Goal: Task Accomplishment & Management: Complete application form

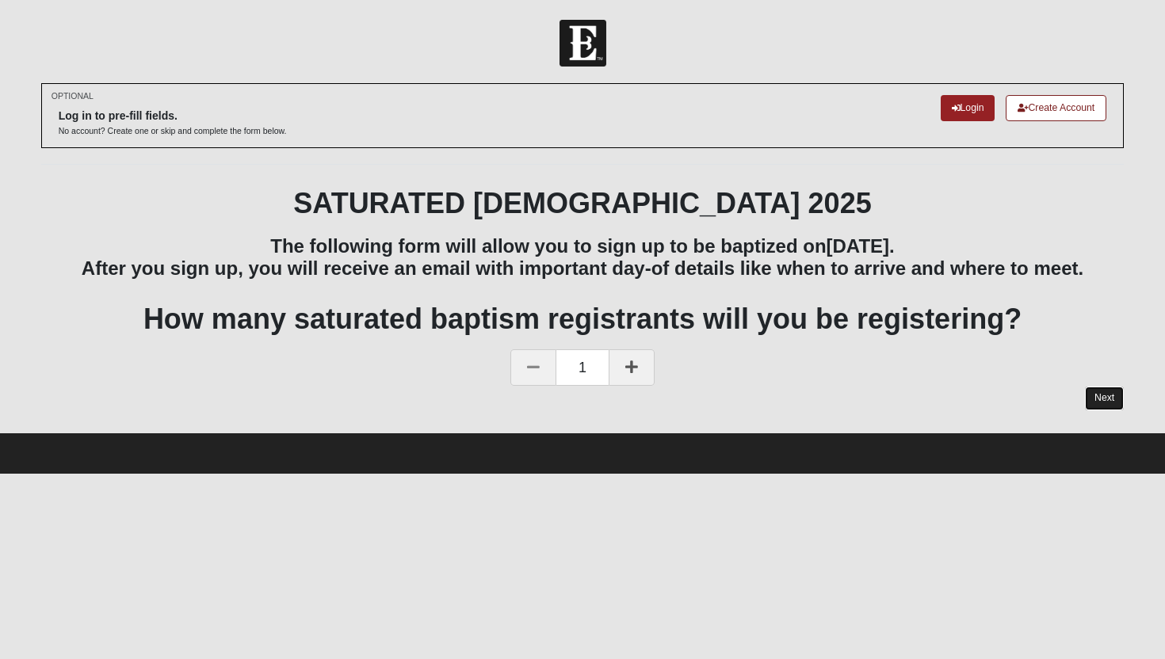
click at [1091, 395] on link "Next" at bounding box center [1104, 398] width 39 height 23
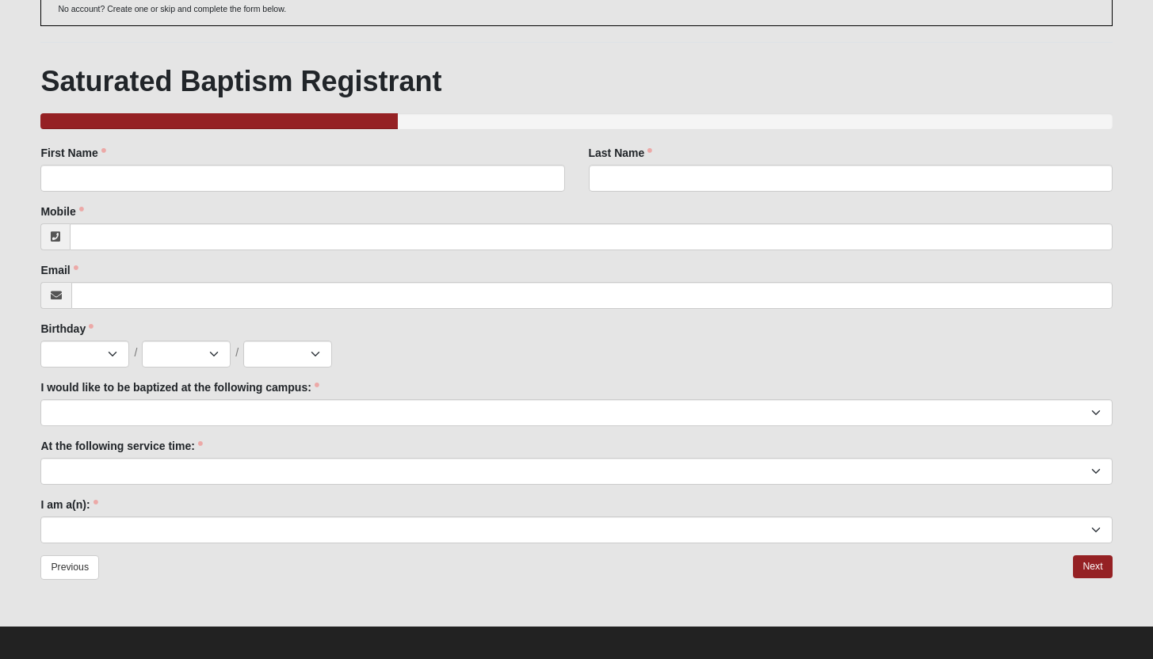
scroll to position [130, 0]
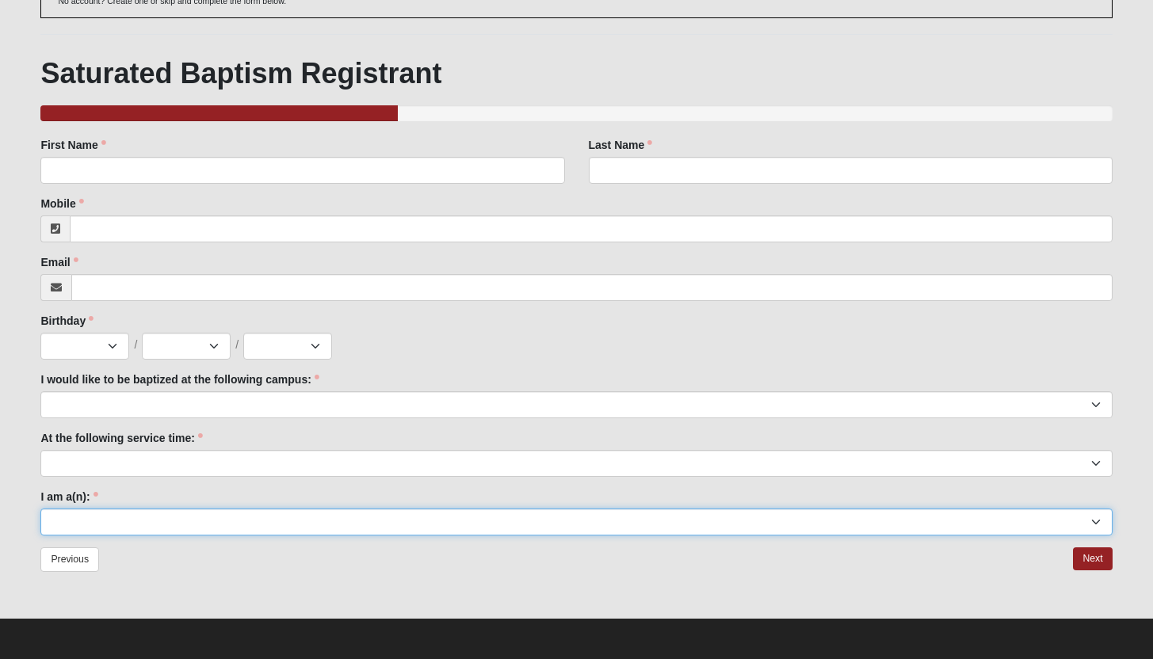
click at [692, 521] on select "Adult (25+) Young Adult (18-25) High School Student (8-12th Grade) Middle Schoo…" at bounding box center [575, 522] width 1071 height 27
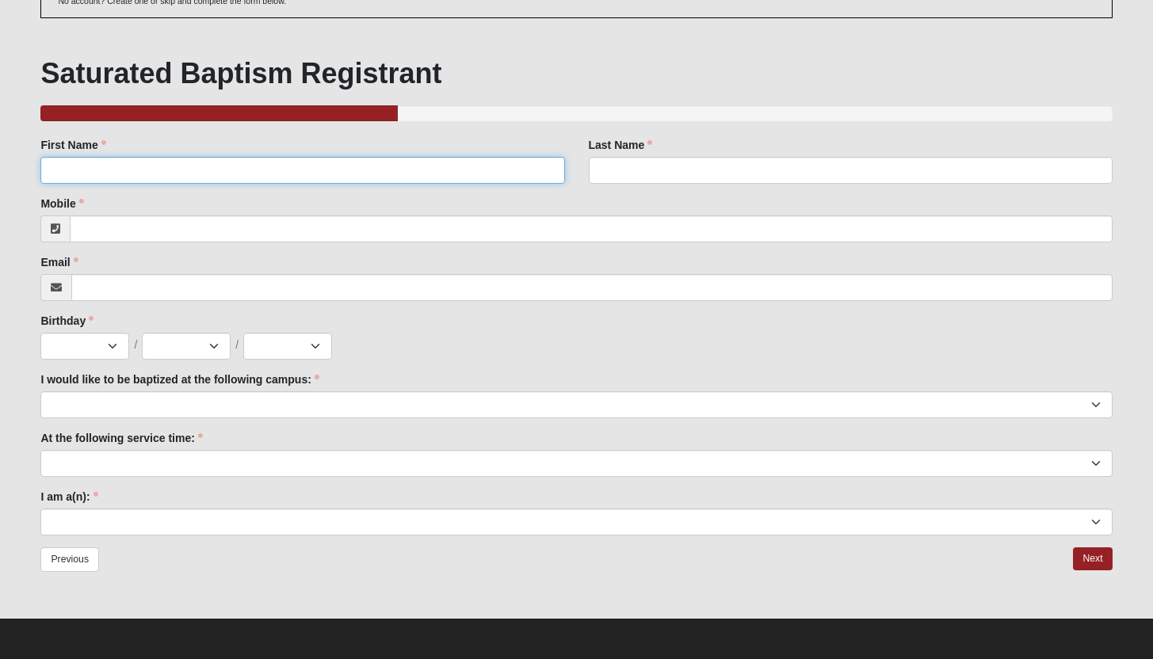
click at [253, 181] on input "First Name" at bounding box center [302, 170] width 524 height 27
click at [269, 173] on input "First Name" at bounding box center [302, 170] width 524 height 27
type input "H"
type input "[PERSON_NAME]"
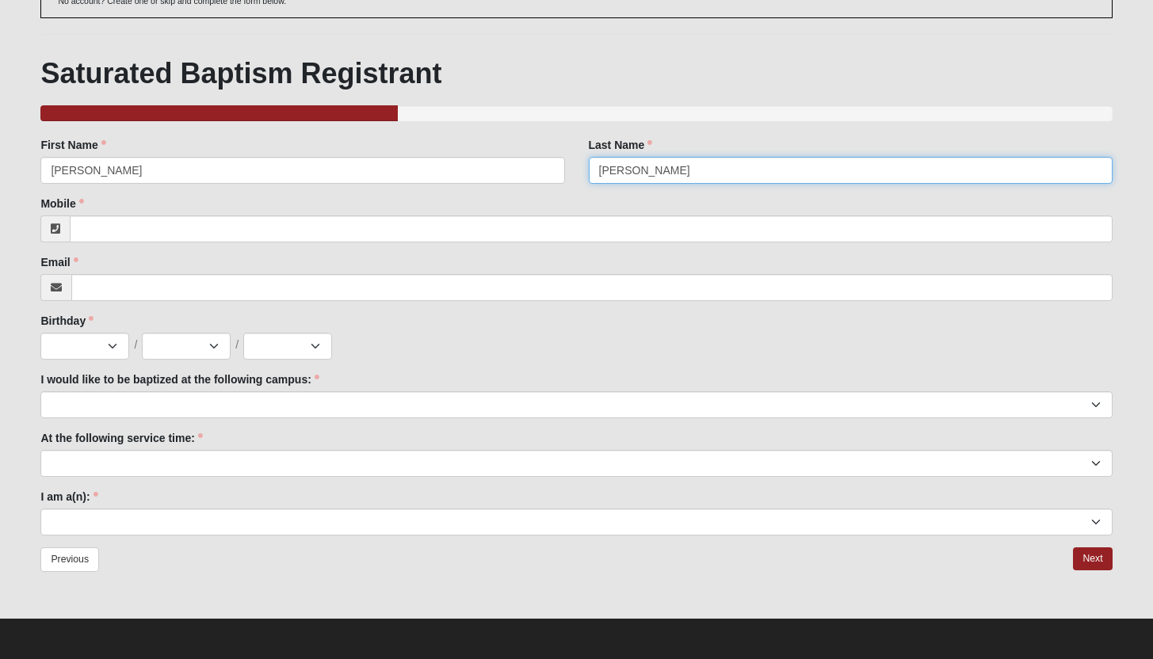
type input "[PERSON_NAME]"
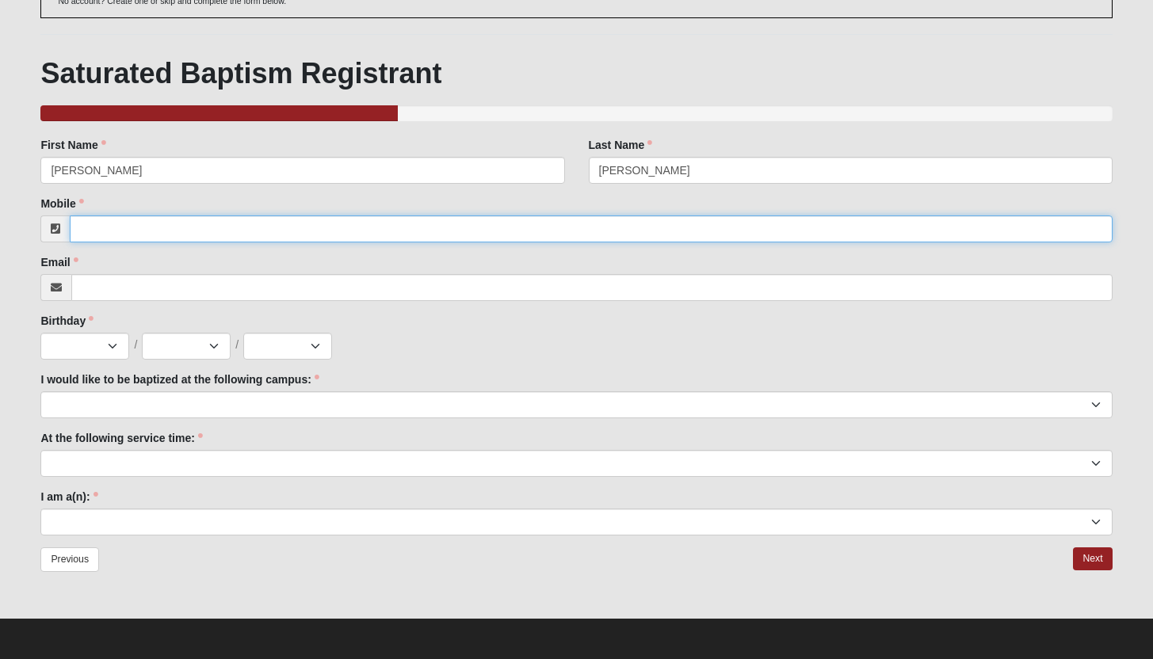
paste input "[PHONE_NUMBER]"
type input "[PHONE_NUMBER]"
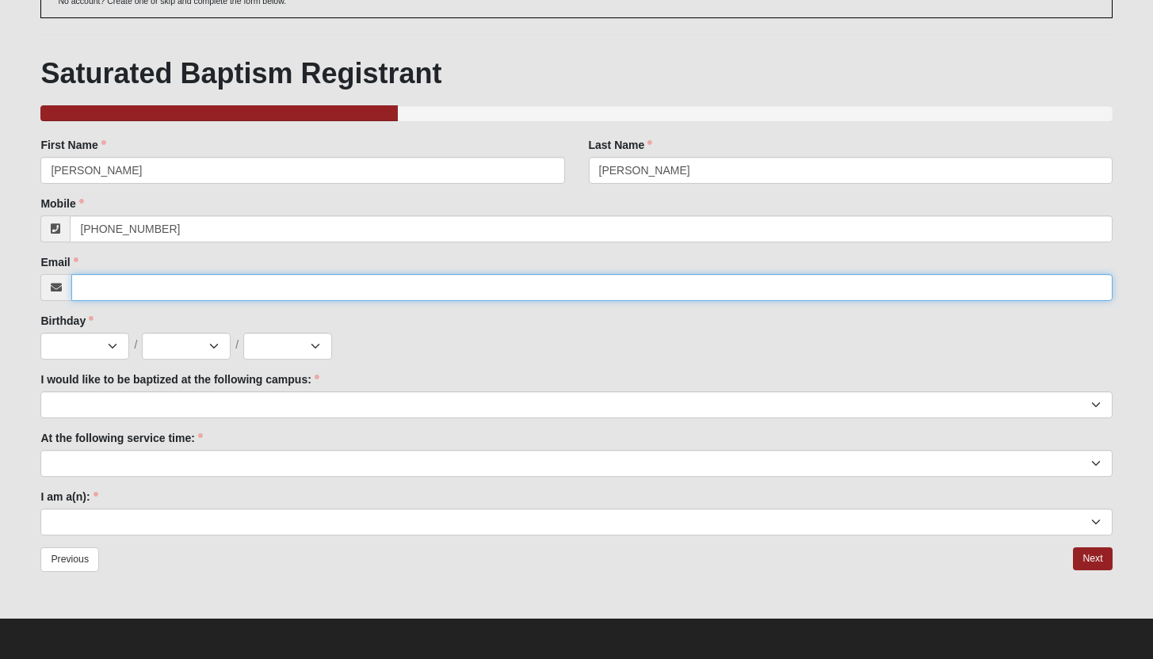
click at [287, 284] on input "Email" at bounding box center [591, 287] width 1040 height 27
paste input "[EMAIL_ADDRESS][DOMAIN_NAME]"
type input "[EMAIL_ADDRESS][DOMAIN_NAME]"
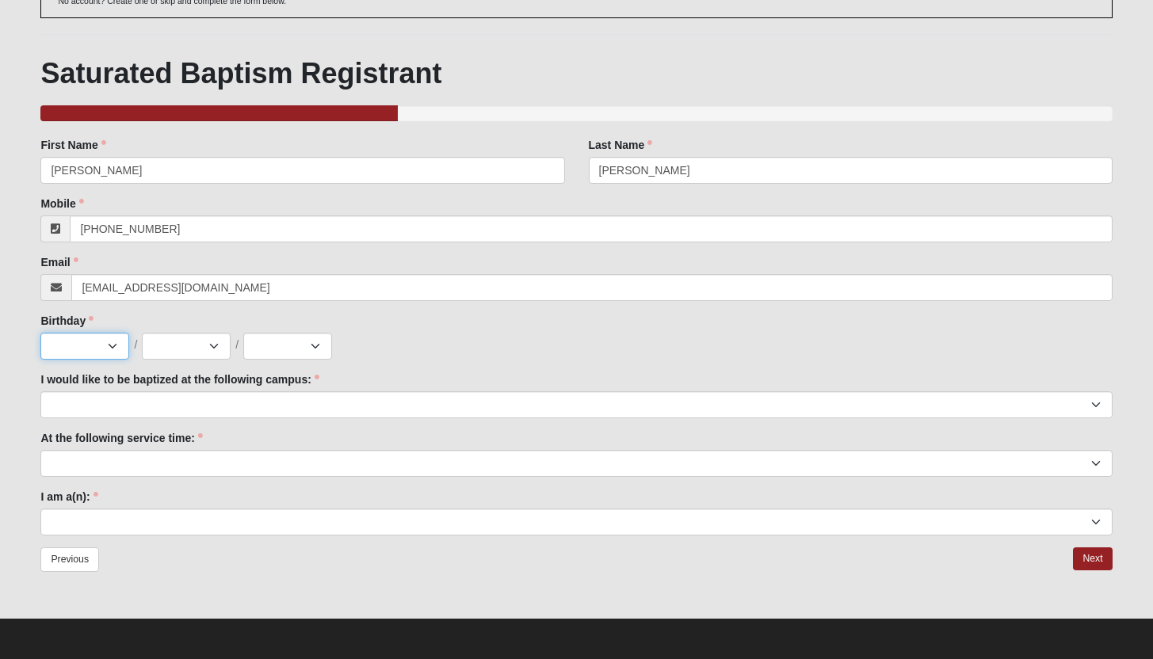
click at [116, 349] on select "Jan Feb Mar Apr May Jun [DATE] Aug Sep Oct Nov Dec" at bounding box center [84, 346] width 89 height 27
select select "9"
click at [40, 333] on select "Jan Feb Mar Apr May Jun [DATE] Aug Sep Oct Nov Dec" at bounding box center [84, 346] width 89 height 27
click at [221, 348] on select "1 2 3 4 5 6 7 8 9 10 11 12 13 14 15 16 17 18 19 20 21 22 23 24 25 26 27 28 29 3…" at bounding box center [186, 346] width 89 height 27
select select "3"
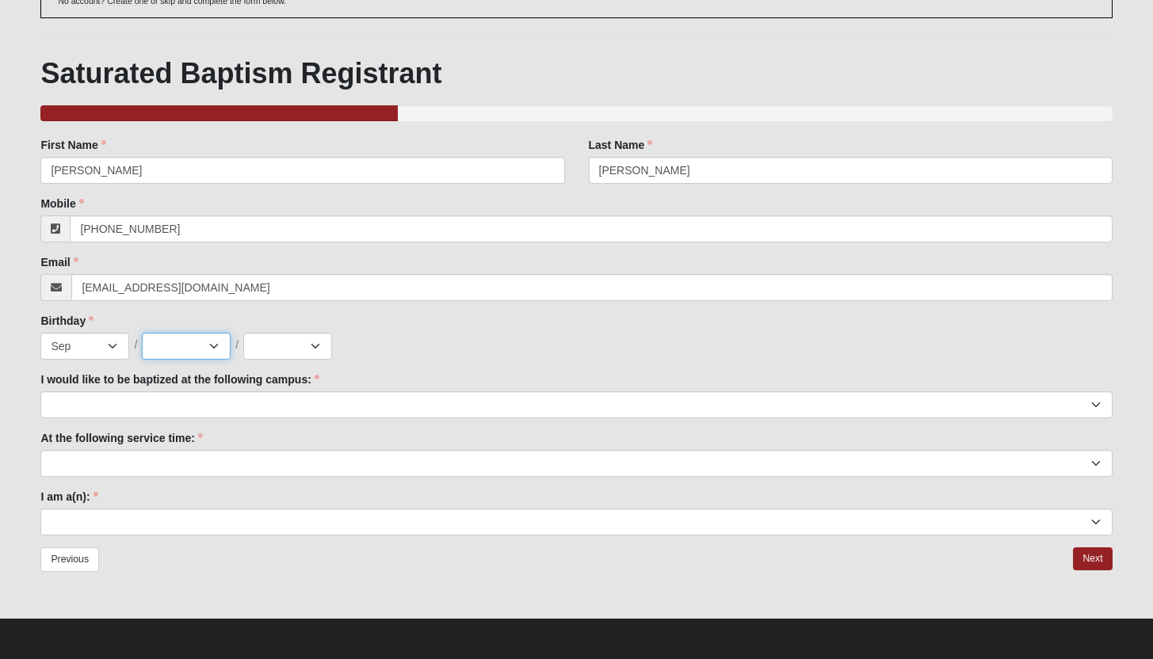
click at [142, 333] on select "1 2 3 4 5 6 7 8 9 10 11 12 13 14 15 16 17 18 19 20 21 22 23 24 25 26 27 28 29 3…" at bounding box center [186, 346] width 89 height 27
click at [274, 343] on select "2025 2024 2023 2022 2021 2020 2019 2018 2017 2016 2015 2014 2013 2012 2011 2010…" at bounding box center [287, 346] width 89 height 27
select select "2014"
click at [243, 333] on select "2025 2024 2023 2022 2021 2020 2019 2018 2017 2016 2015 2014 2013 2012 2011 2010…" at bounding box center [287, 346] width 89 height 27
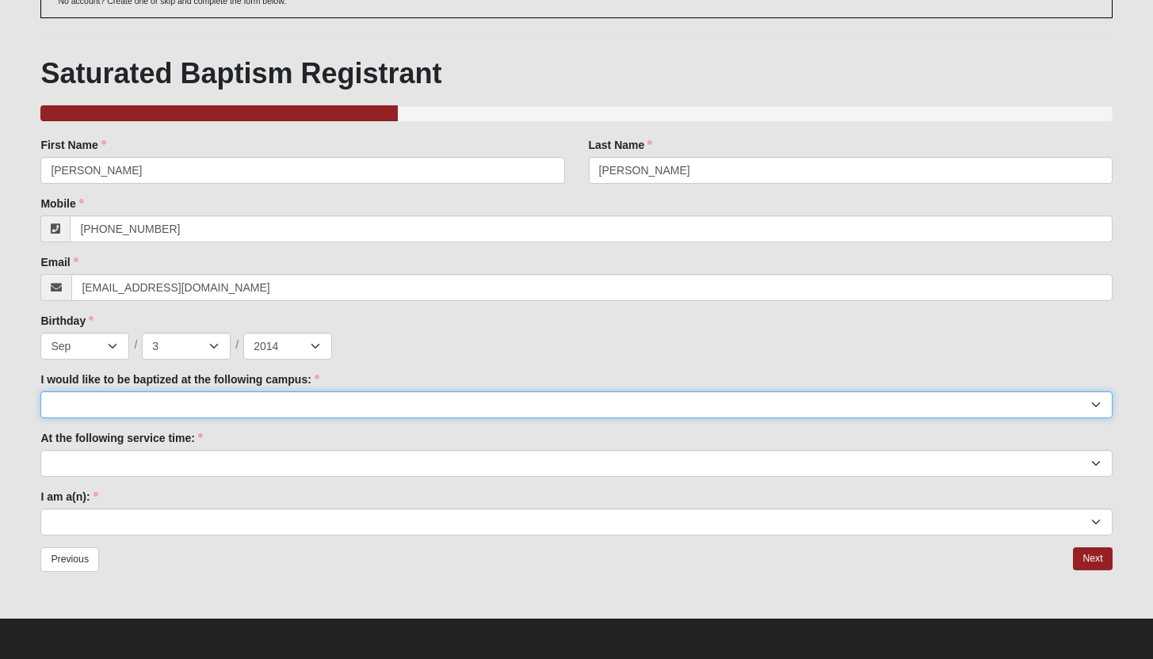
click at [193, 405] on select "[GEOGRAPHIC_DATA] [PERSON_NAME][GEOGRAPHIC_DATA] Jesup [GEOGRAPHIC_DATA] [GEOGR…" at bounding box center [575, 404] width 1071 height 27
select select "15"
click at [40, 391] on select "[GEOGRAPHIC_DATA] [PERSON_NAME][GEOGRAPHIC_DATA] Jesup [GEOGRAPHIC_DATA] [GEOGR…" at bounding box center [575, 404] width 1071 height 27
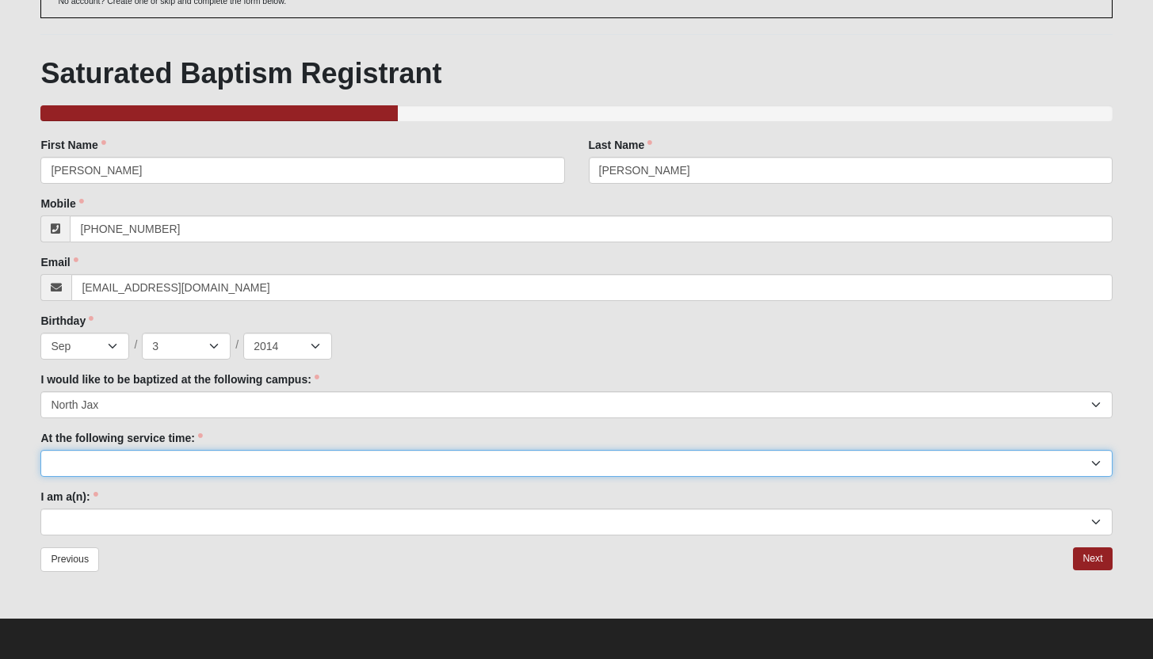
click at [167, 466] on select "9:00am 11:22am 4:22pm ([GEOGRAPHIC_DATA] and [PERSON_NAME][GEOGRAPHIC_DATA] Onl…" at bounding box center [575, 463] width 1071 height 27
select select "9:00am"
click at [40, 450] on select "9:00am 11:22am 4:22pm ([GEOGRAPHIC_DATA] and [PERSON_NAME][GEOGRAPHIC_DATA] Onl…" at bounding box center [575, 463] width 1071 height 27
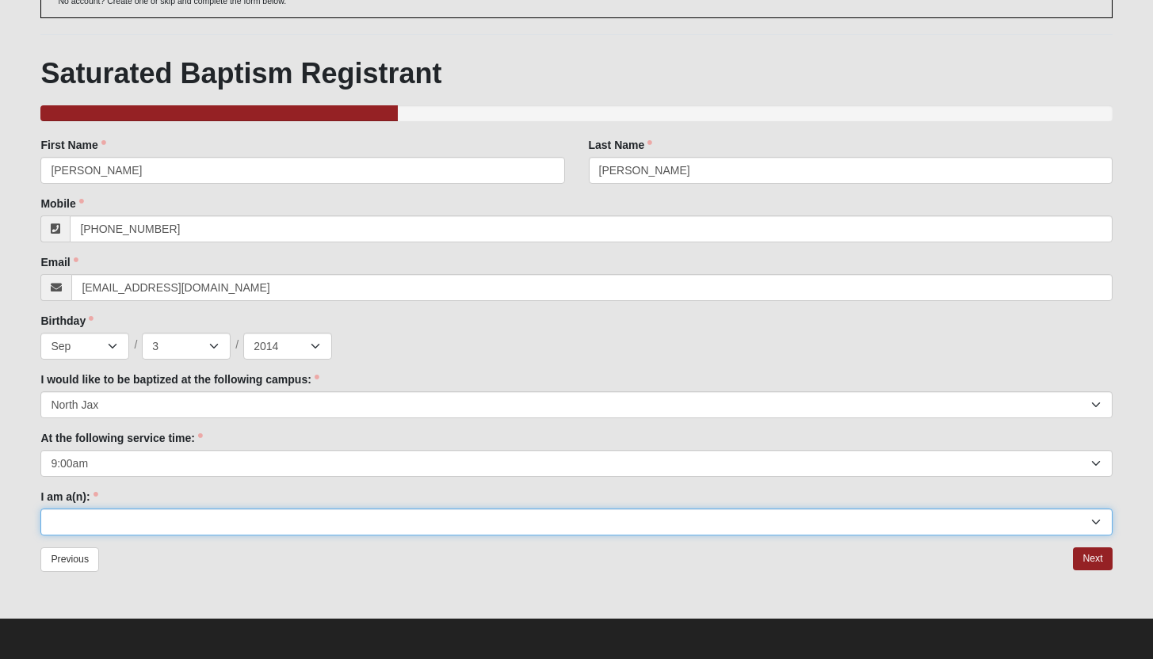
click at [136, 516] on select "Adult (25+) Young Adult (18-25) High School Student (8-12th Grade) Middle Schoo…" at bounding box center [575, 522] width 1071 height 27
select select "Kid (0-5th Grade)"
click at [40, 509] on select "Adult (25+) Young Adult (18-25) High School Student (8-12th Grade) Middle Schoo…" at bounding box center [575, 522] width 1071 height 27
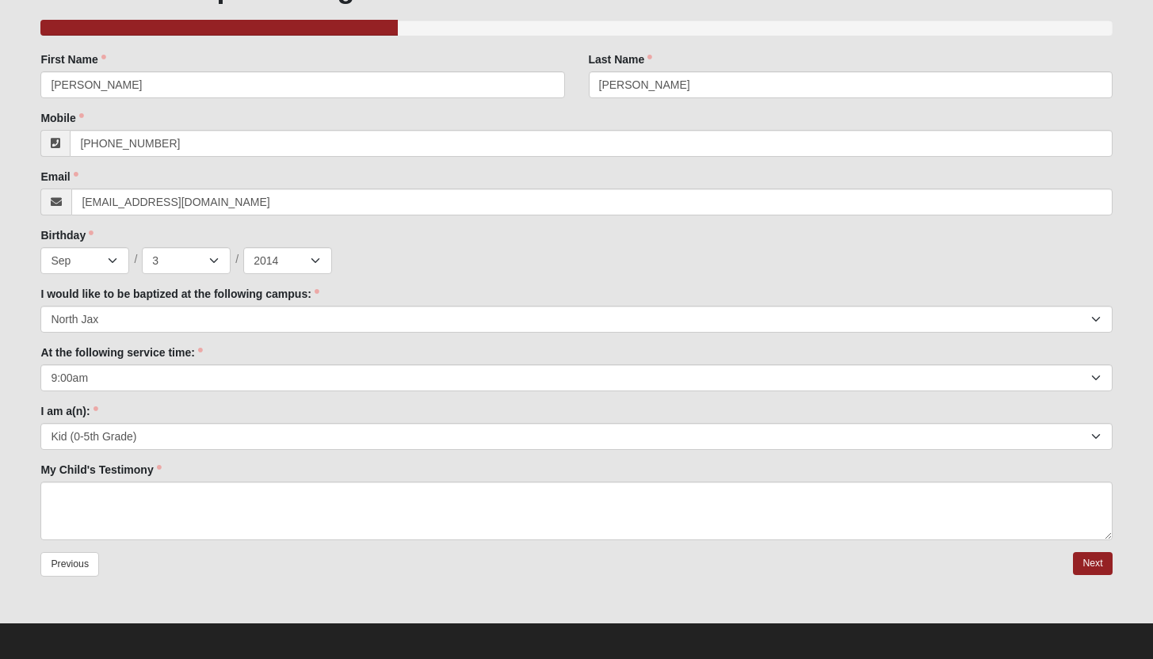
scroll to position [220, 0]
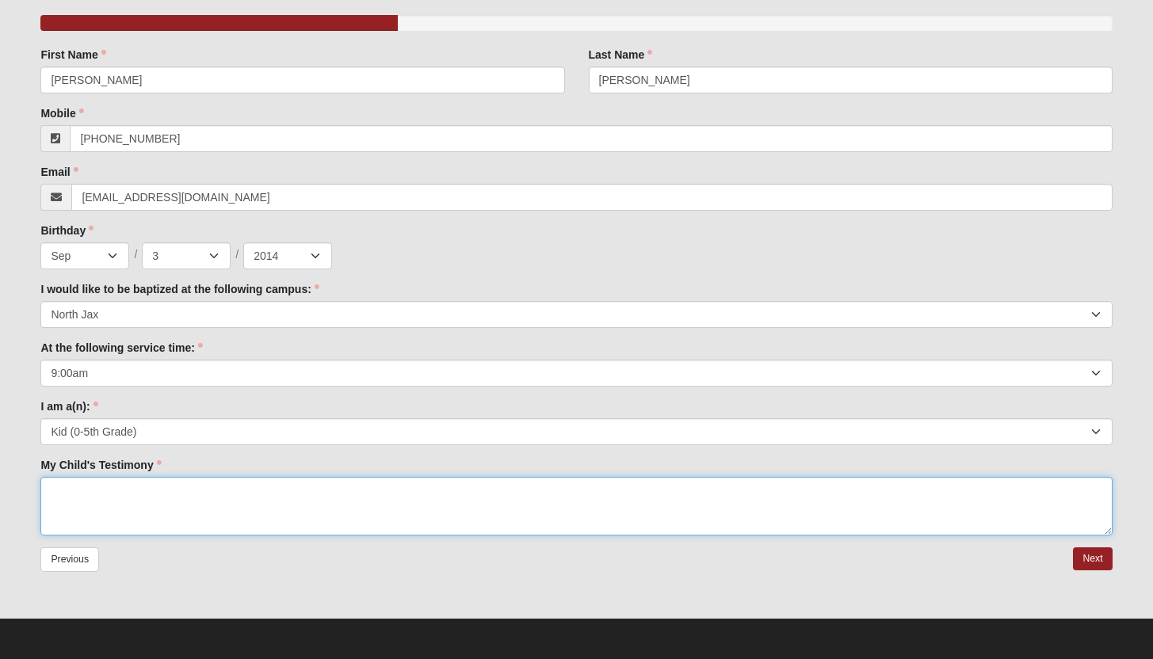
click at [150, 504] on textarea "My Child's Testimony" at bounding box center [575, 506] width 1071 height 59
type textarea "Sage and [PERSON_NAME]"
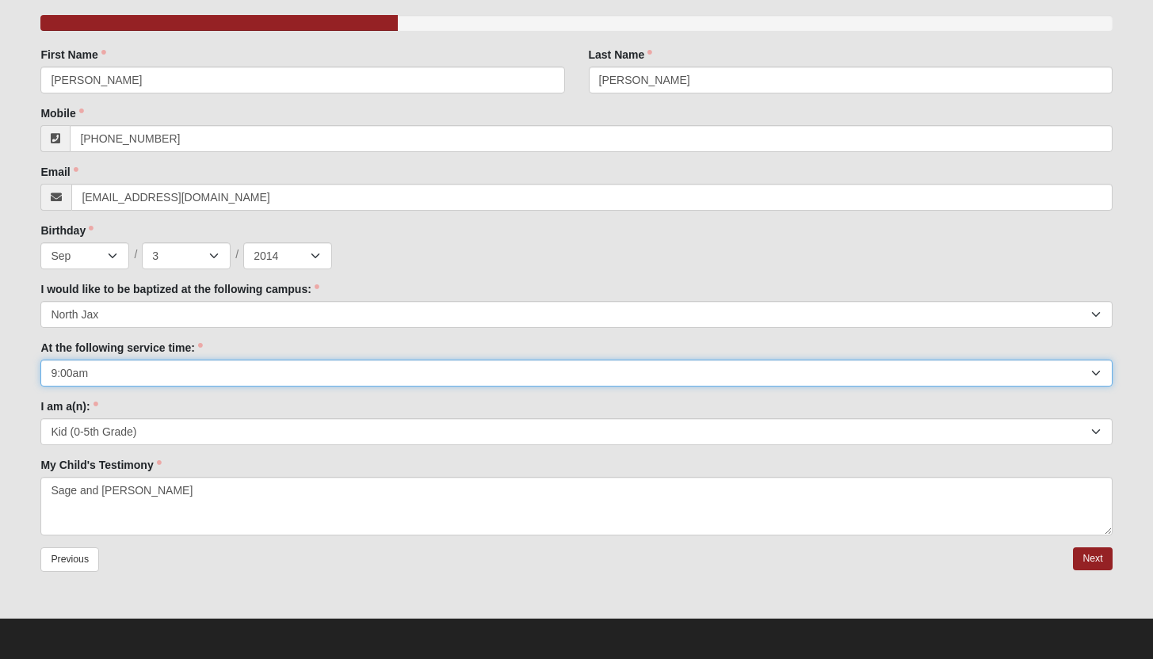
click at [683, 373] on select "9:00am 11:22am 4:22pm ([GEOGRAPHIC_DATA] and [PERSON_NAME][GEOGRAPHIC_DATA] Onl…" at bounding box center [575, 373] width 1071 height 27
select select "11:22am"
click at [40, 360] on select "9:00am 11:22am 4:22pm ([GEOGRAPHIC_DATA] and [PERSON_NAME][GEOGRAPHIC_DATA] Onl…" at bounding box center [575, 373] width 1071 height 27
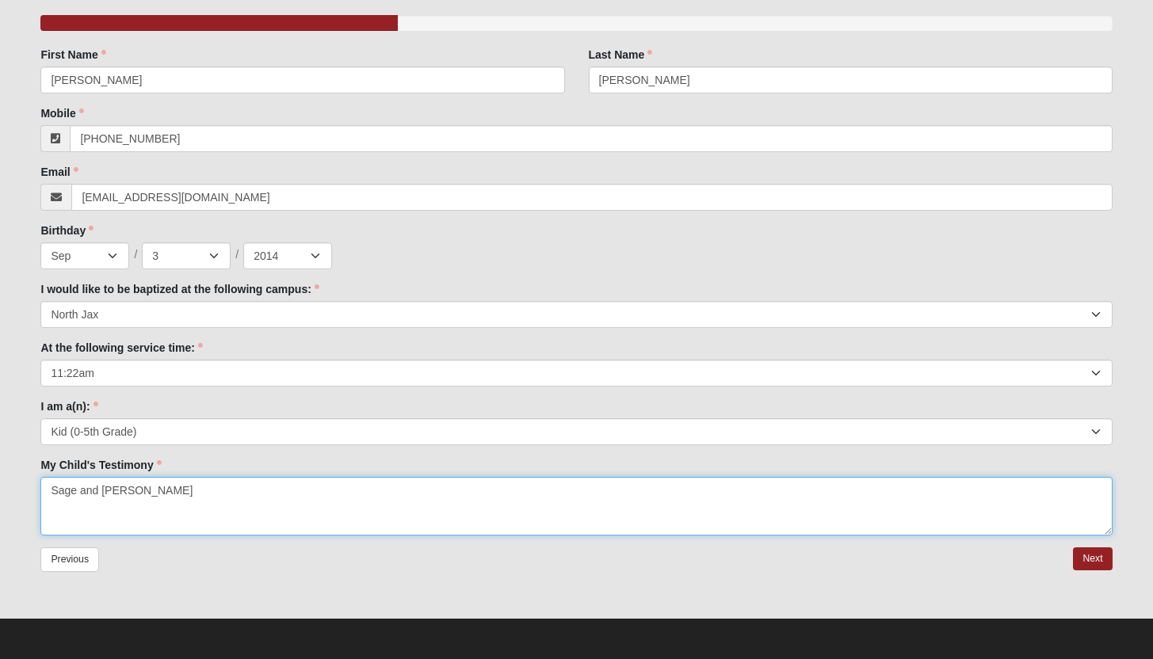
click at [52, 490] on textarea "Sage and [PERSON_NAME]" at bounding box center [575, 506] width 1071 height 59
type textarea "See Sage and [PERSON_NAME]"
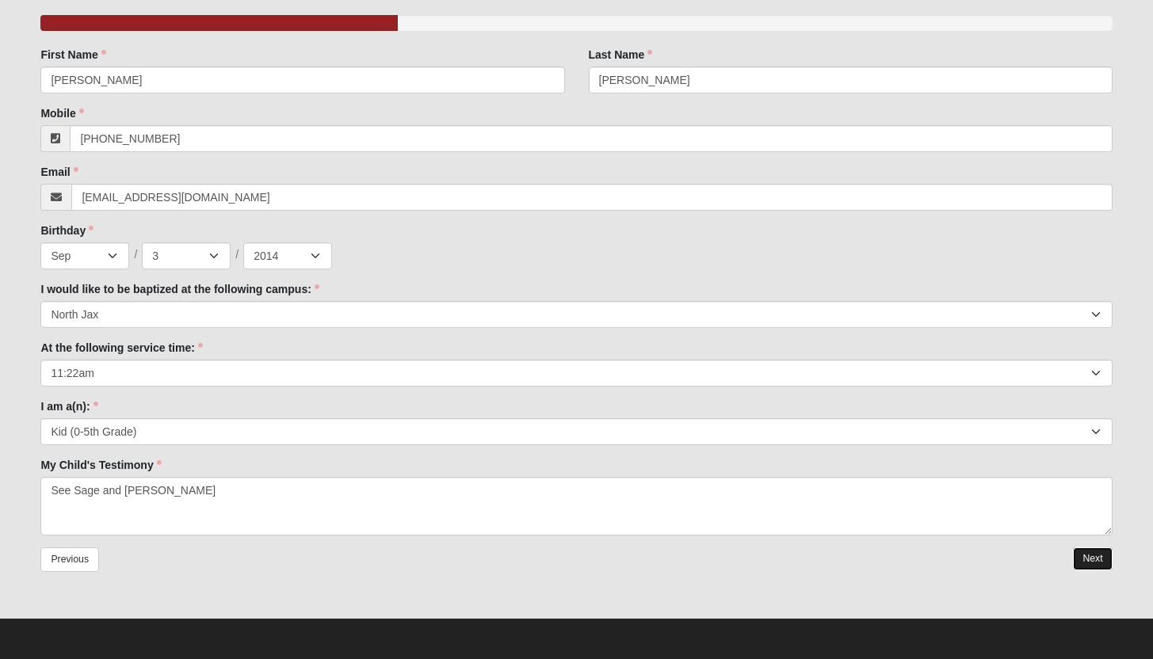
click at [1099, 556] on link "Next" at bounding box center [1092, 559] width 39 height 23
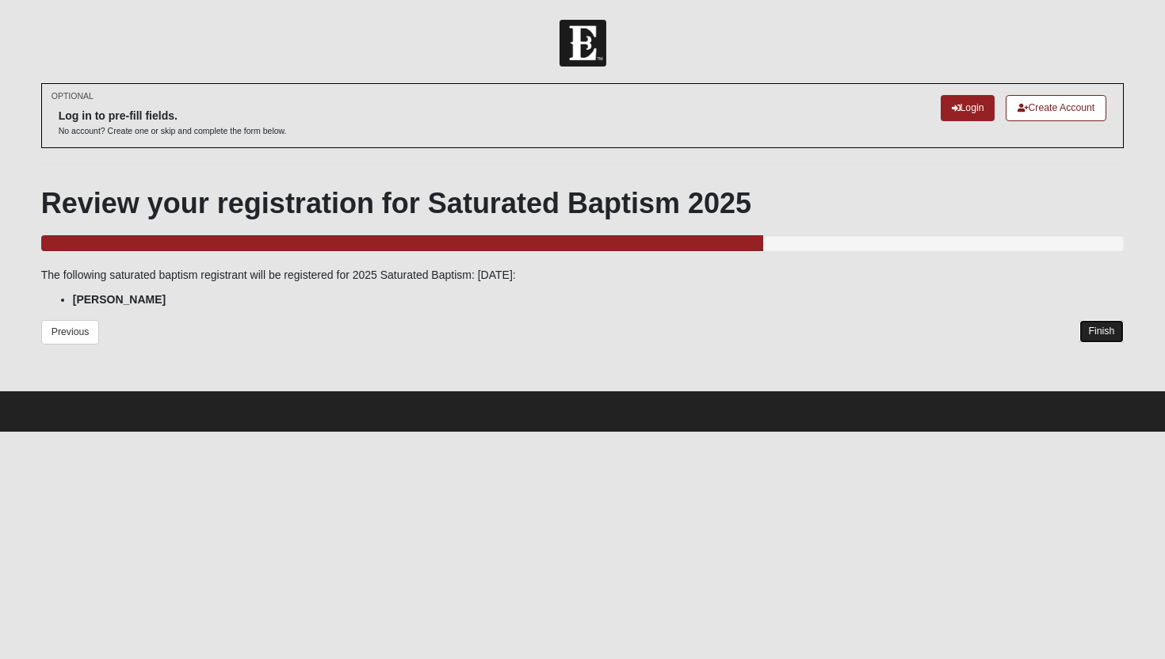
click at [1101, 331] on link "Finish" at bounding box center [1101, 331] width 45 height 23
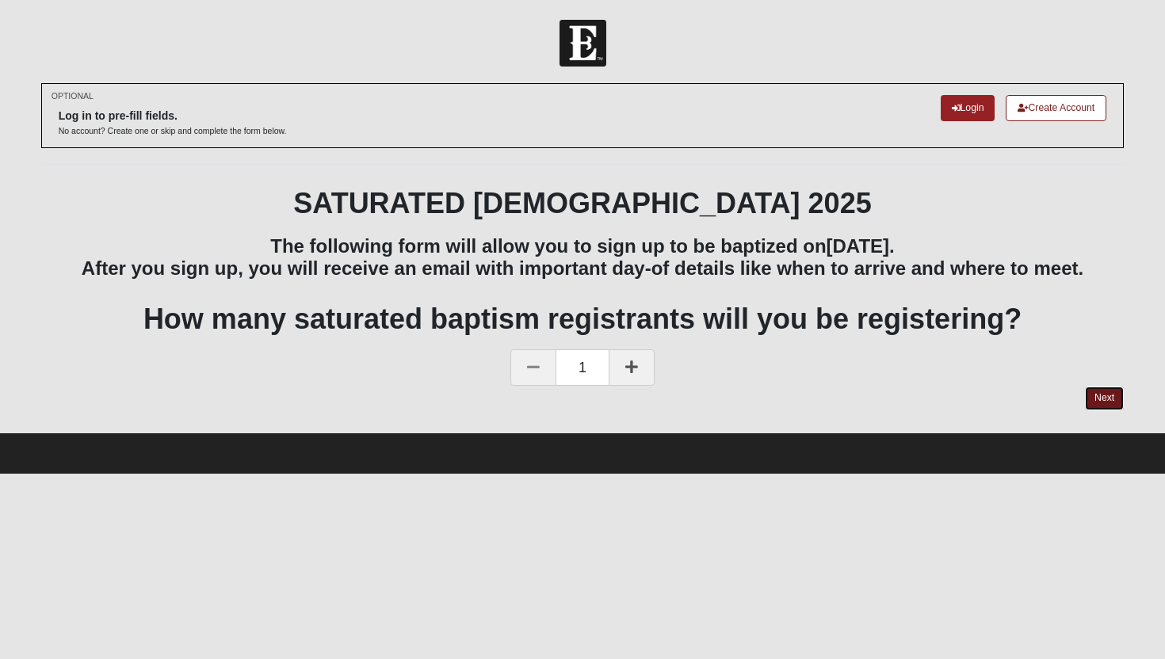
click at [1109, 396] on link "Next" at bounding box center [1104, 398] width 39 height 23
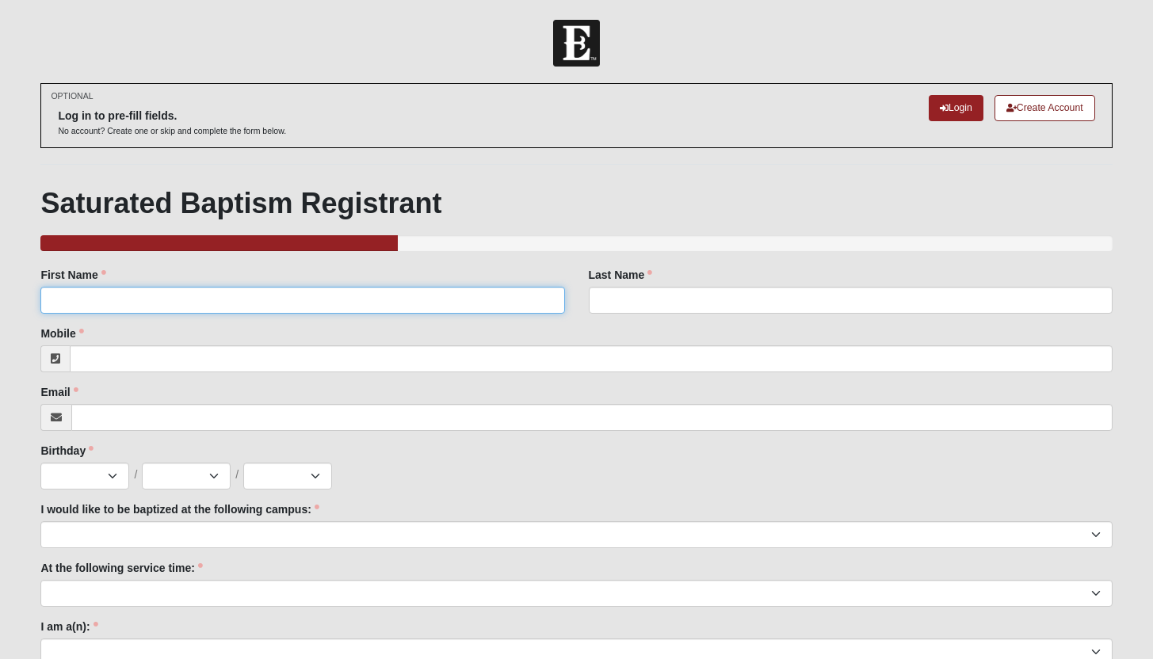
click at [324, 298] on input "First Name" at bounding box center [302, 300] width 524 height 27
type input "Mary Sage"
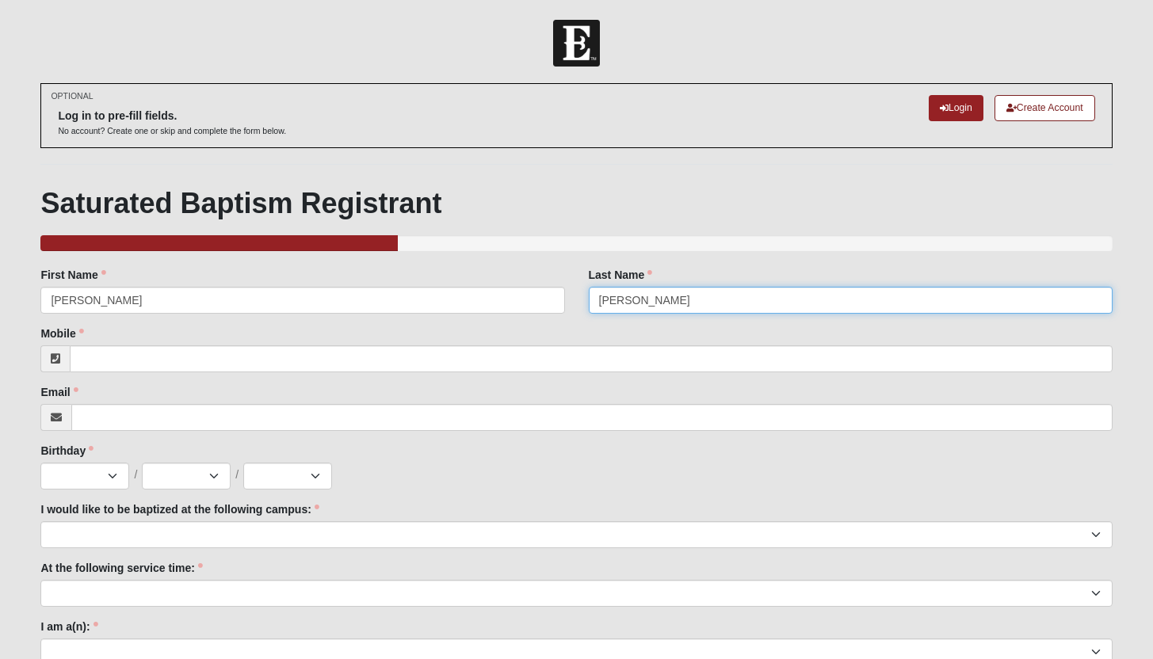
type input "[PERSON_NAME]"
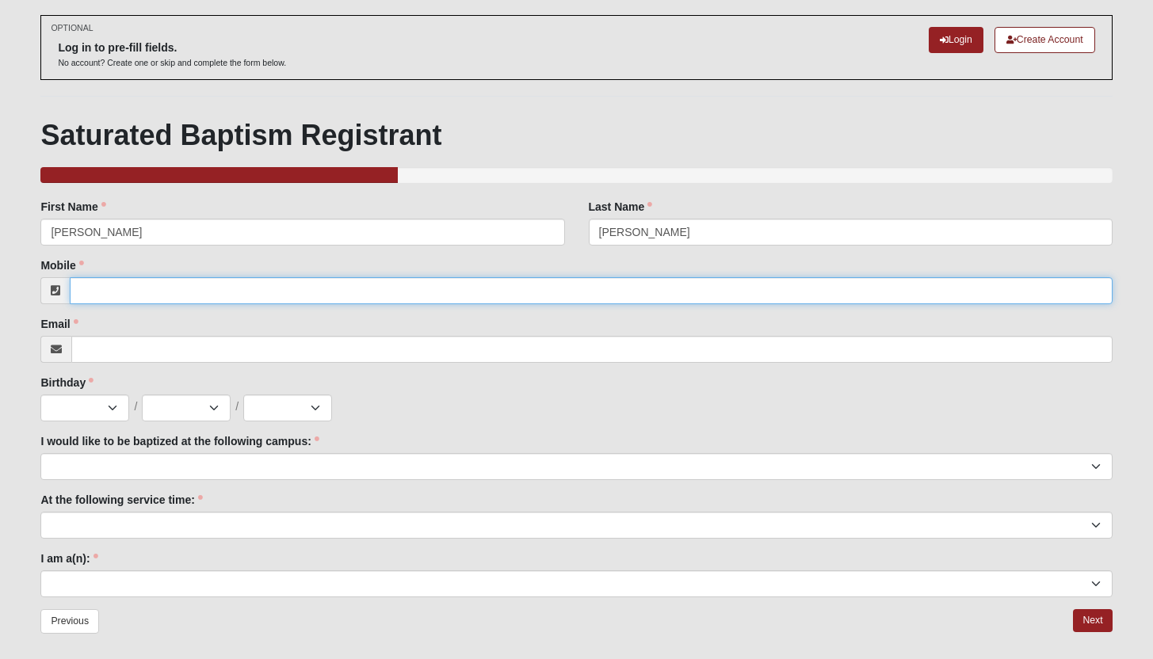
scroll to position [88, 0]
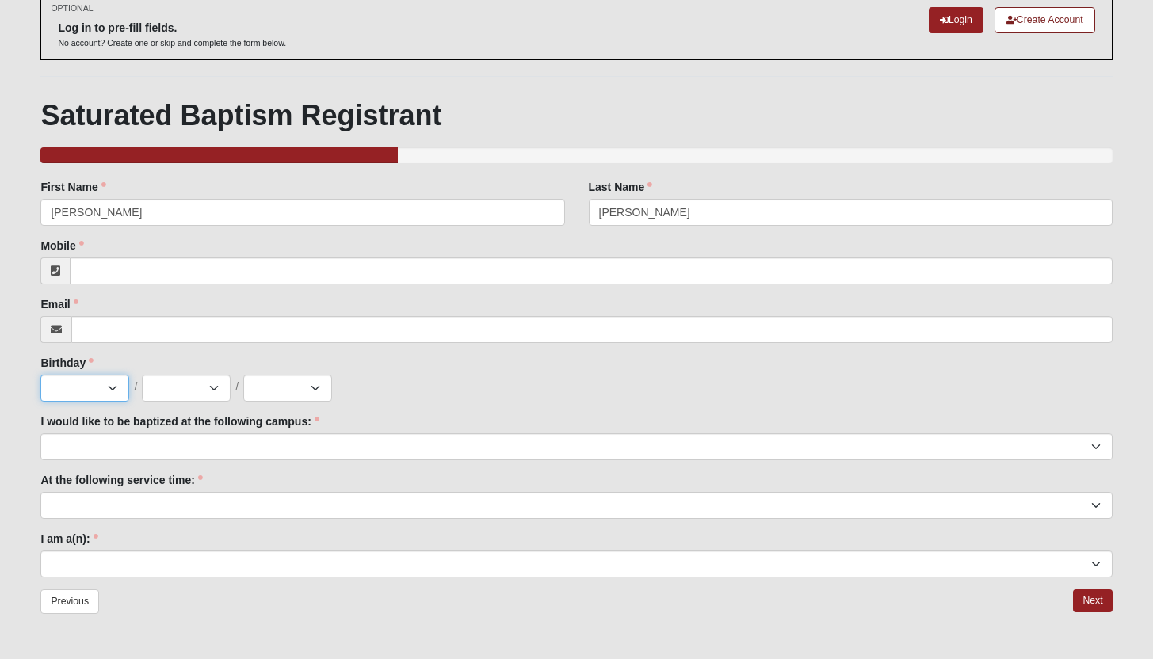
click at [107, 387] on select "Jan Feb Mar Apr May Jun [DATE] Aug Sep Oct Nov Dec" at bounding box center [84, 388] width 89 height 27
select select "6"
click at [40, 375] on select "Jan Feb Mar Apr May Jun [DATE] Aug Sep Oct Nov Dec" at bounding box center [84, 388] width 89 height 27
click at [208, 395] on select "1 2 3 4 5 6 7 8 9 10 11 12 13 14 15 16 17 18 19 20 21 22 23 24 25 26 27 28 29 3…" at bounding box center [186, 388] width 89 height 27
select select "21"
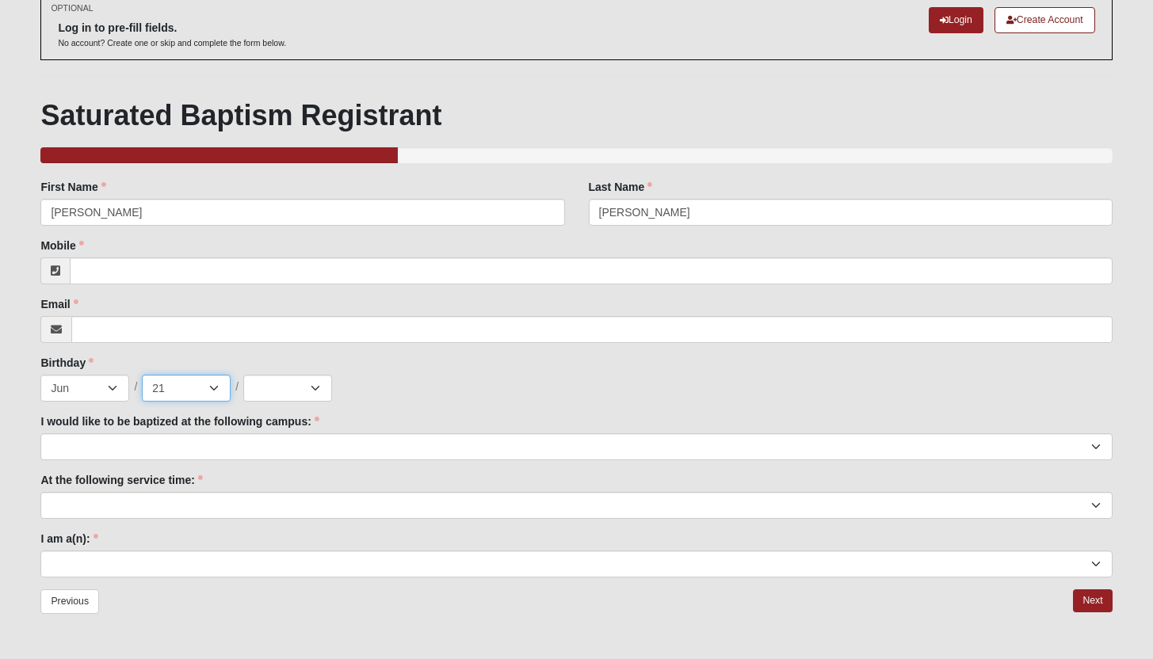
click at [142, 375] on select "1 2 3 4 5 6 7 8 9 10 11 12 13 14 15 16 17 18 19 20 21 22 23 24 25 26 27 28 29 3…" at bounding box center [186, 388] width 89 height 27
click at [284, 392] on select "2025 2024 2023 2022 2021 2020 2019 2018 2017 2016 2015 2014 2013 2012 2011 2010…" at bounding box center [287, 388] width 89 height 27
select select "2017"
click at [243, 375] on select "2025 2024 2023 2022 2021 2020 2019 2018 2017 2016 2015 2014 2013 2012 2011 2010…" at bounding box center [287, 388] width 89 height 27
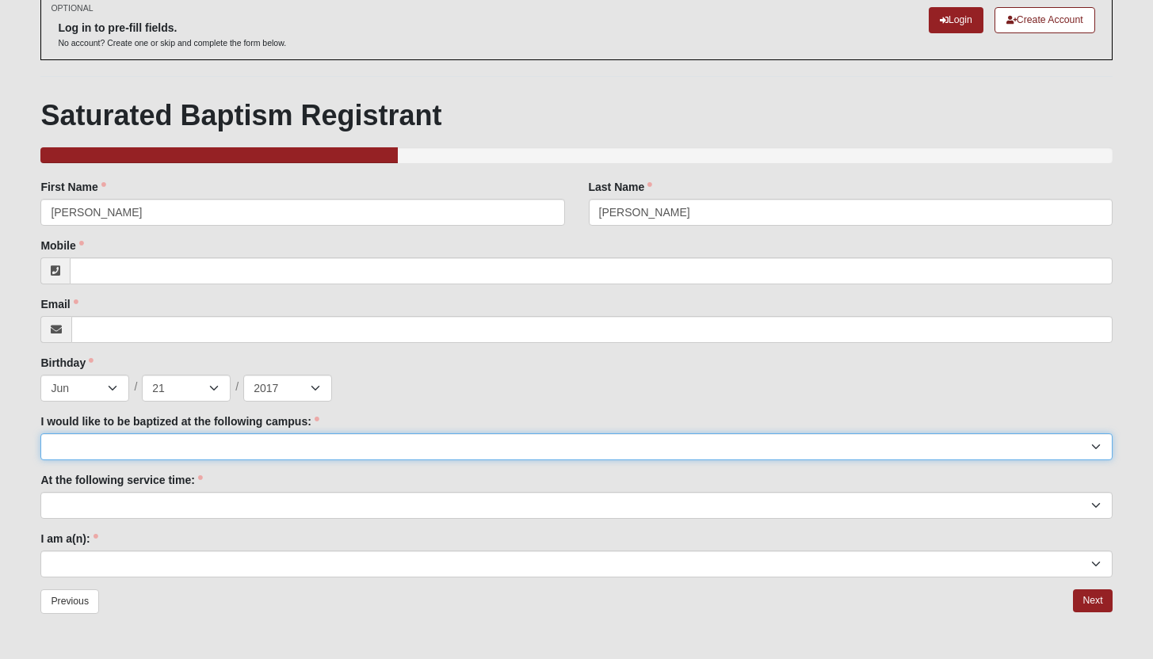
click at [174, 445] on select "[GEOGRAPHIC_DATA] [PERSON_NAME][GEOGRAPHIC_DATA] Jesup [GEOGRAPHIC_DATA] [GEOGR…" at bounding box center [575, 446] width 1071 height 27
select select "15"
click at [40, 433] on select "[GEOGRAPHIC_DATA] [PERSON_NAME][GEOGRAPHIC_DATA] Jesup [GEOGRAPHIC_DATA] [GEOGR…" at bounding box center [575, 446] width 1071 height 27
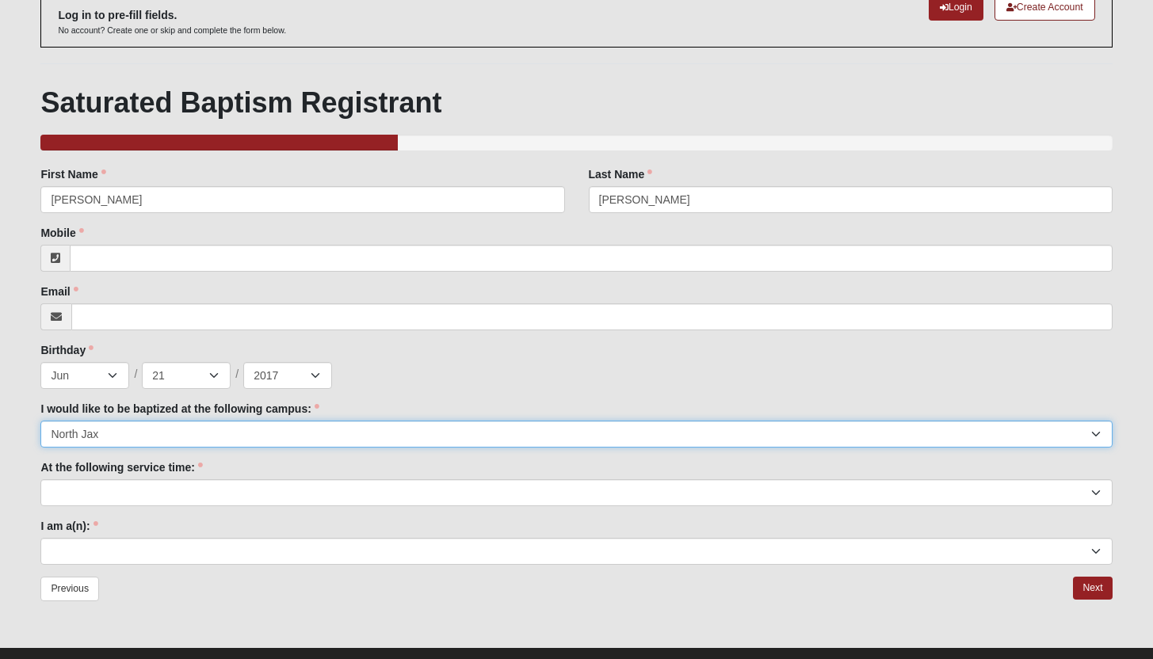
scroll to position [119, 0]
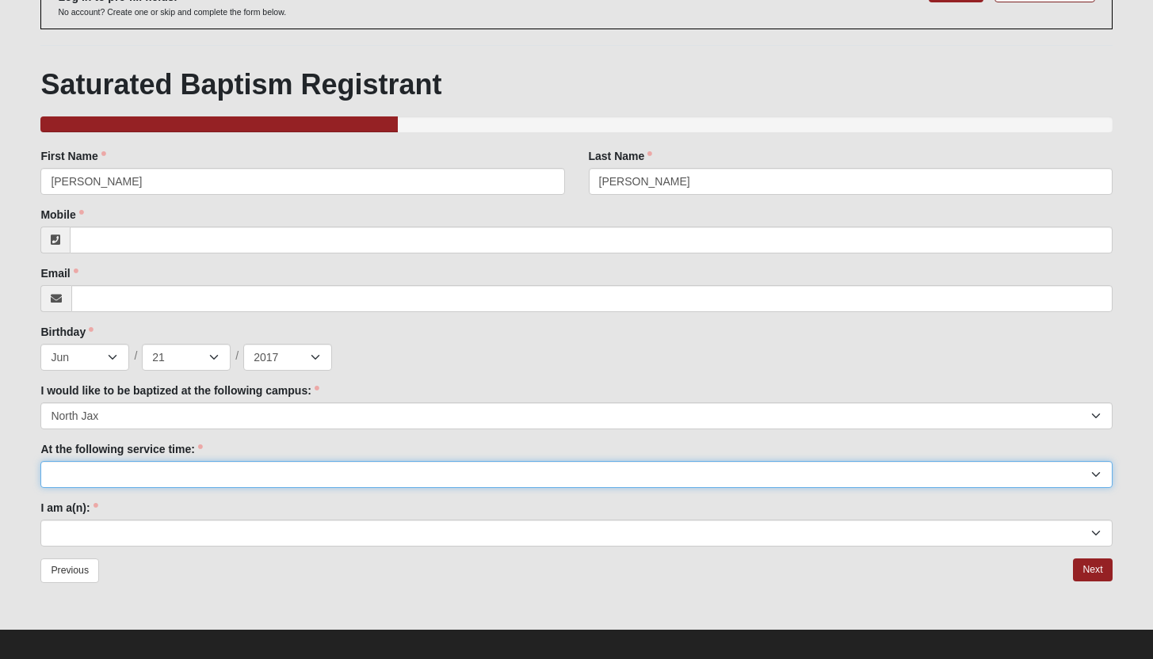
click at [186, 482] on select "9:00am 11:22am 4:22pm ([GEOGRAPHIC_DATA] and [PERSON_NAME][GEOGRAPHIC_DATA] Onl…" at bounding box center [575, 474] width 1071 height 27
select select "11:22am"
click at [40, 461] on select "9:00am 11:22am 4:22pm ([GEOGRAPHIC_DATA] and [PERSON_NAME][GEOGRAPHIC_DATA] Onl…" at bounding box center [575, 474] width 1071 height 27
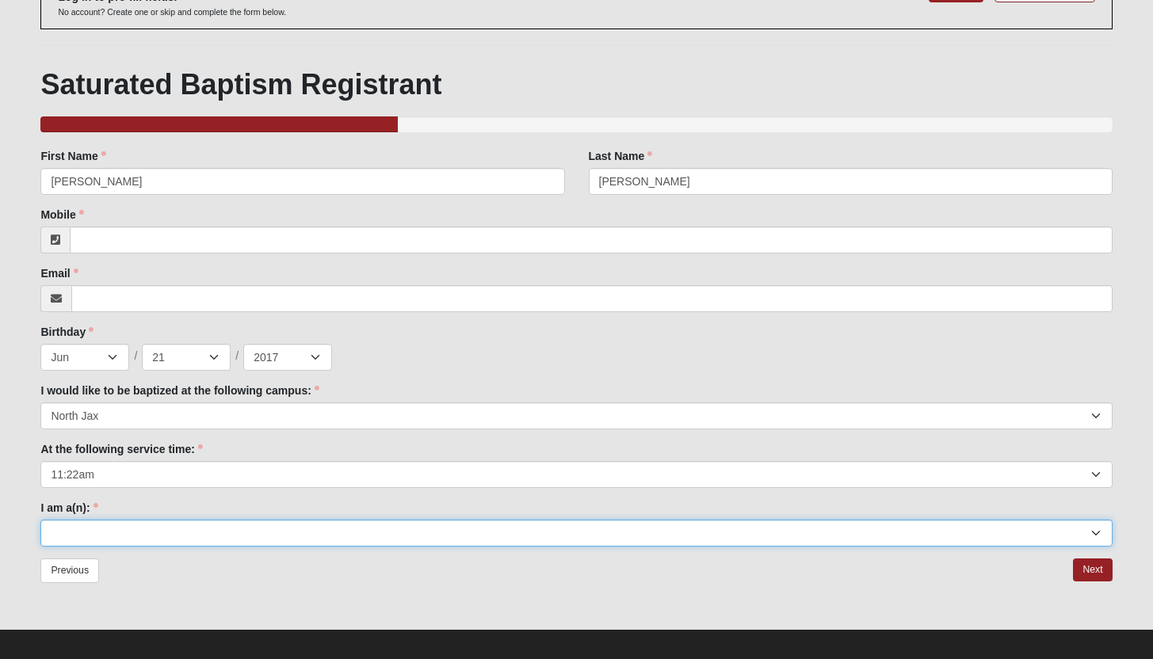
click at [154, 539] on select "Adult (25+) Young Adult (18-25) High School Student (8-12th Grade) Middle Schoo…" at bounding box center [575, 533] width 1071 height 27
select select "Kid (0-5th Grade)"
click at [40, 520] on select "Adult (25+) Young Adult (18-25) High School Student (8-12th Grade) Middle Schoo…" at bounding box center [575, 533] width 1071 height 27
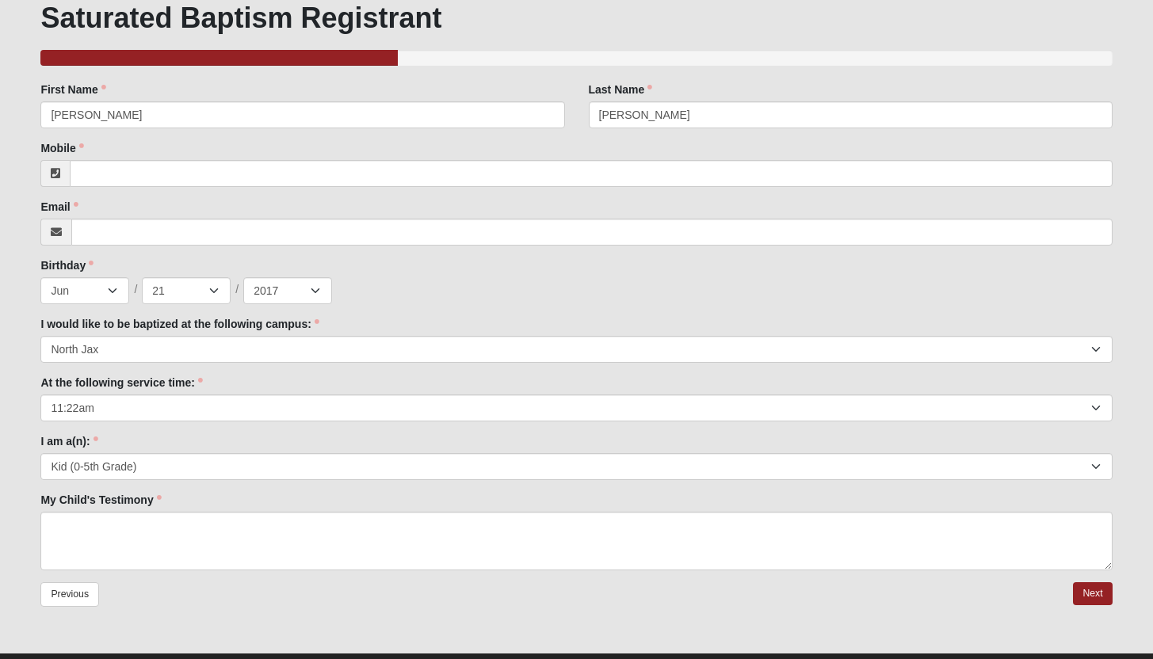
scroll to position [220, 0]
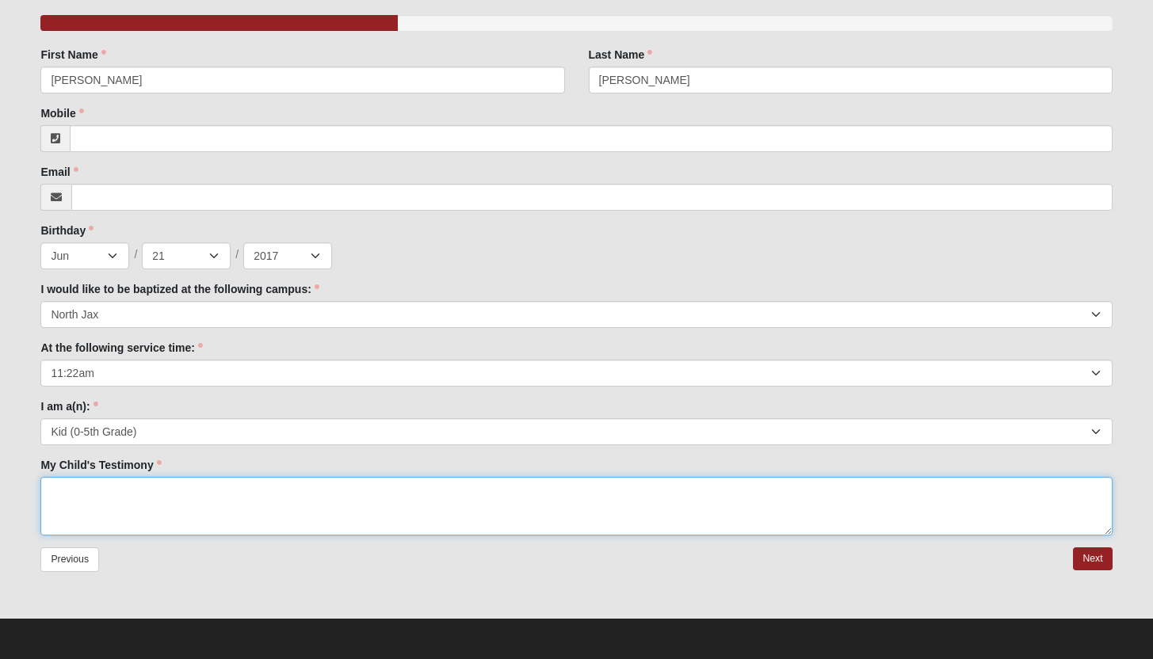
click at [212, 528] on textarea "My Child's Testimony" at bounding box center [575, 506] width 1071 height 59
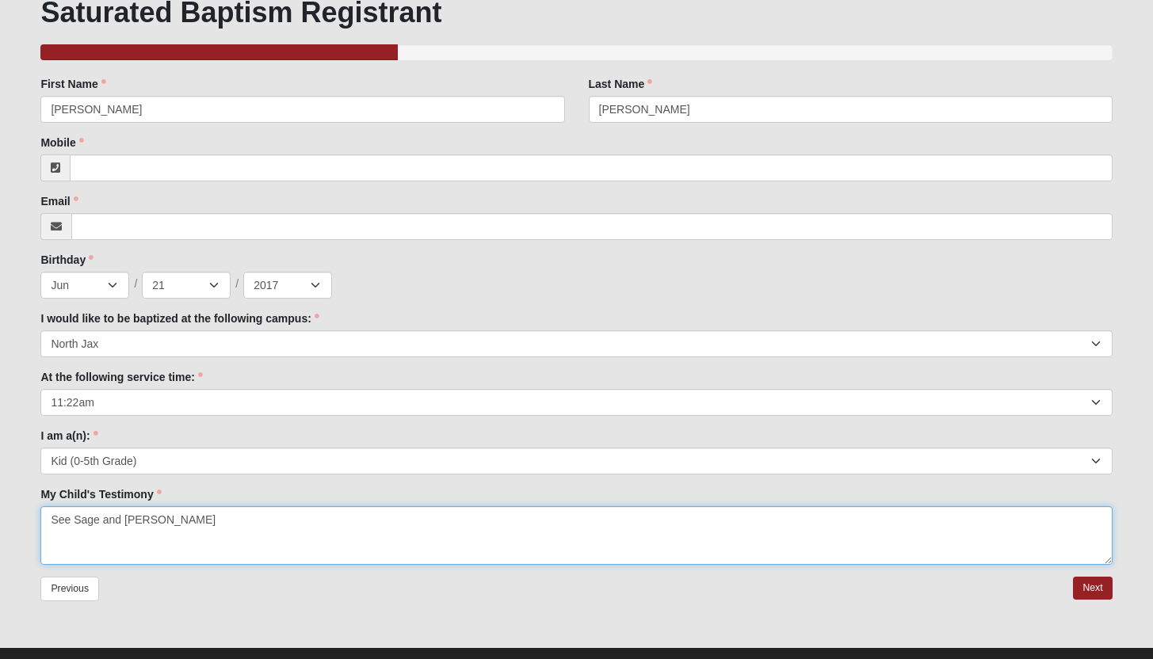
scroll to position [117, 0]
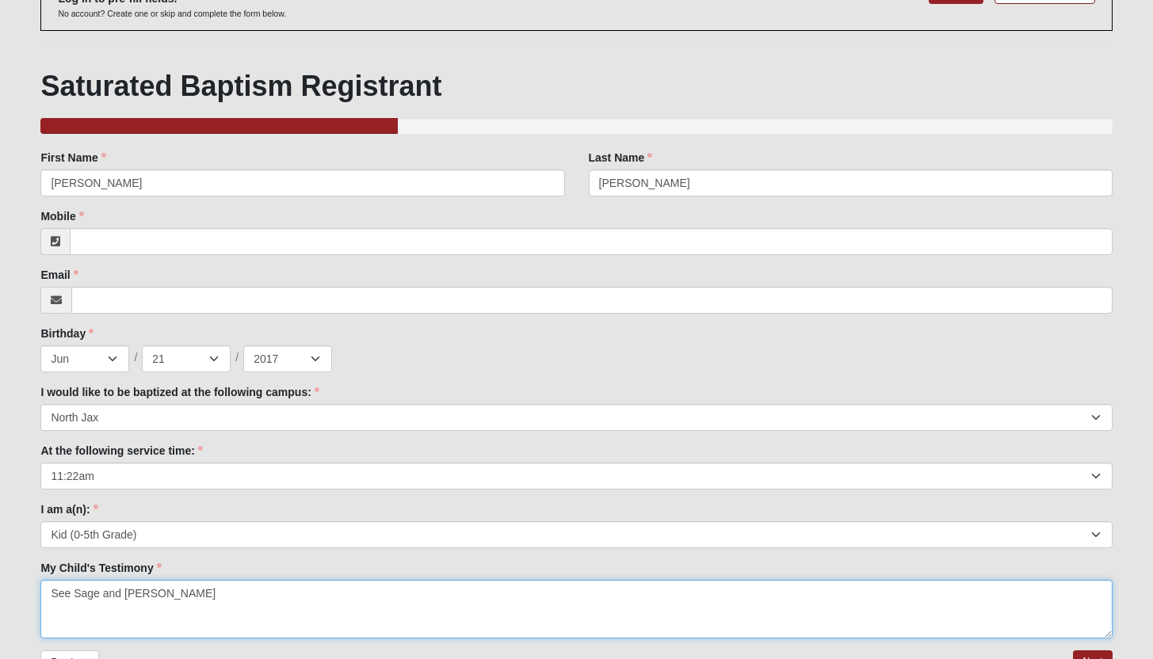
type textarea "See Sage and [PERSON_NAME]"
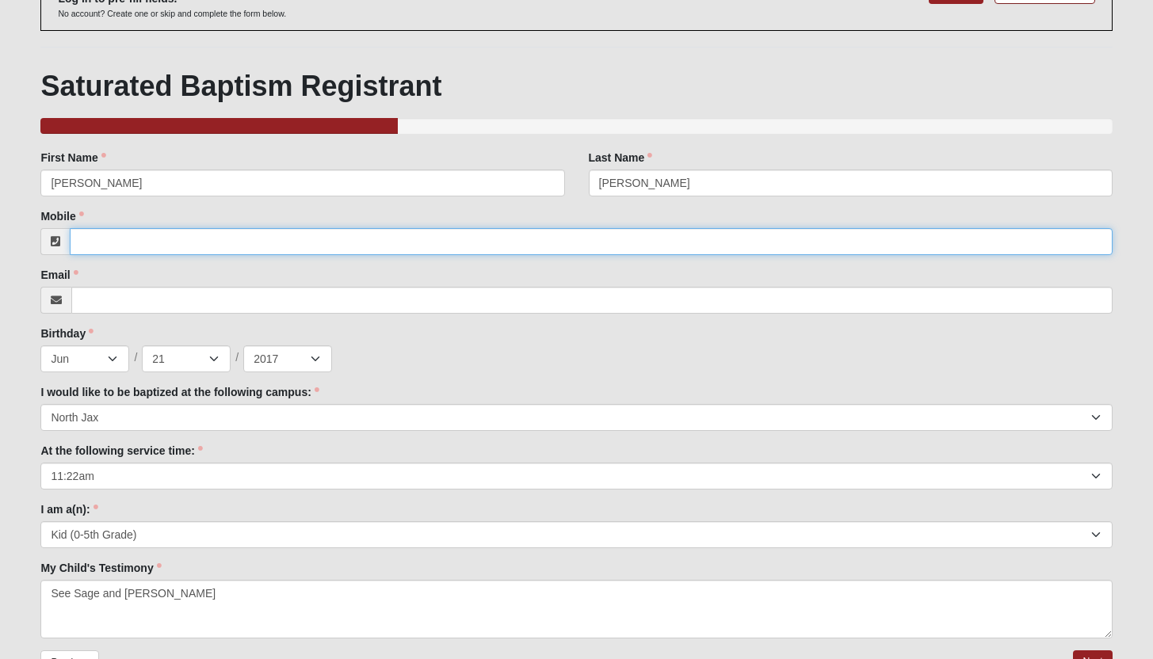
click at [269, 246] on input "Mobile" at bounding box center [591, 241] width 1042 height 27
paste input "[PHONE_NUMBER]"
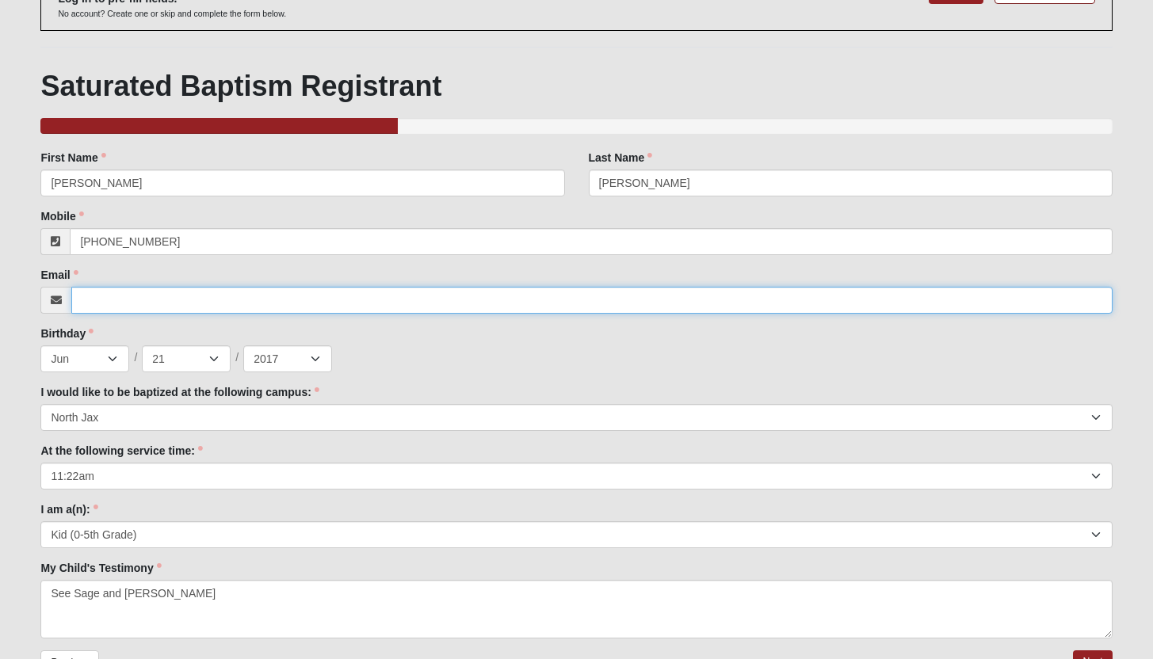
type input "[PHONE_NUMBER]"
click at [151, 307] on input "Email" at bounding box center [591, 300] width 1040 height 27
type input "s"
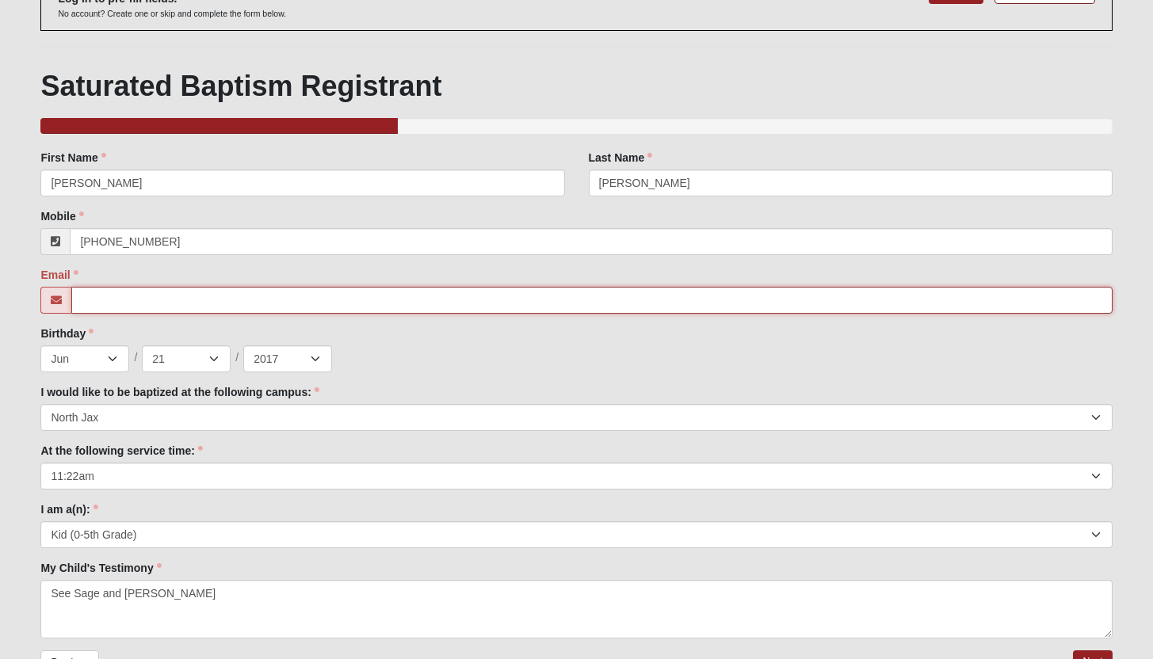
paste input "[EMAIL_ADDRESS][DOMAIN_NAME]"
type input "[EMAIL_ADDRESS][DOMAIN_NAME]"
click at [444, 384] on div "I would like to be baptized at the following campus: Arlington Baymeadows Flemi…" at bounding box center [575, 407] width 1071 height 47
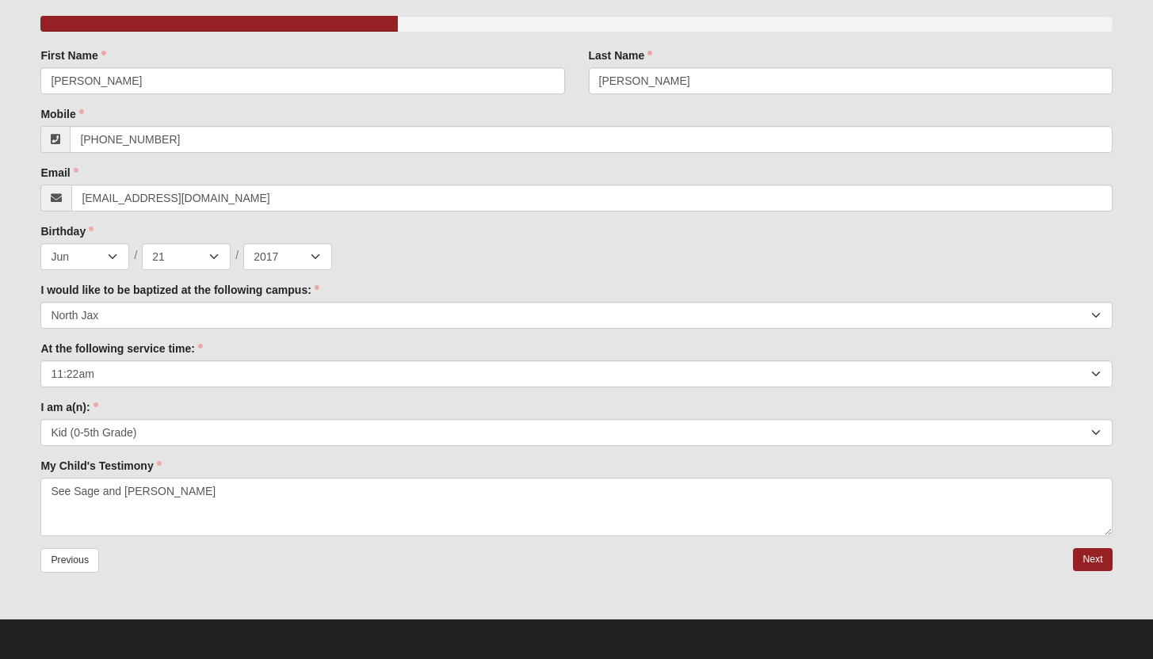
scroll to position [220, 0]
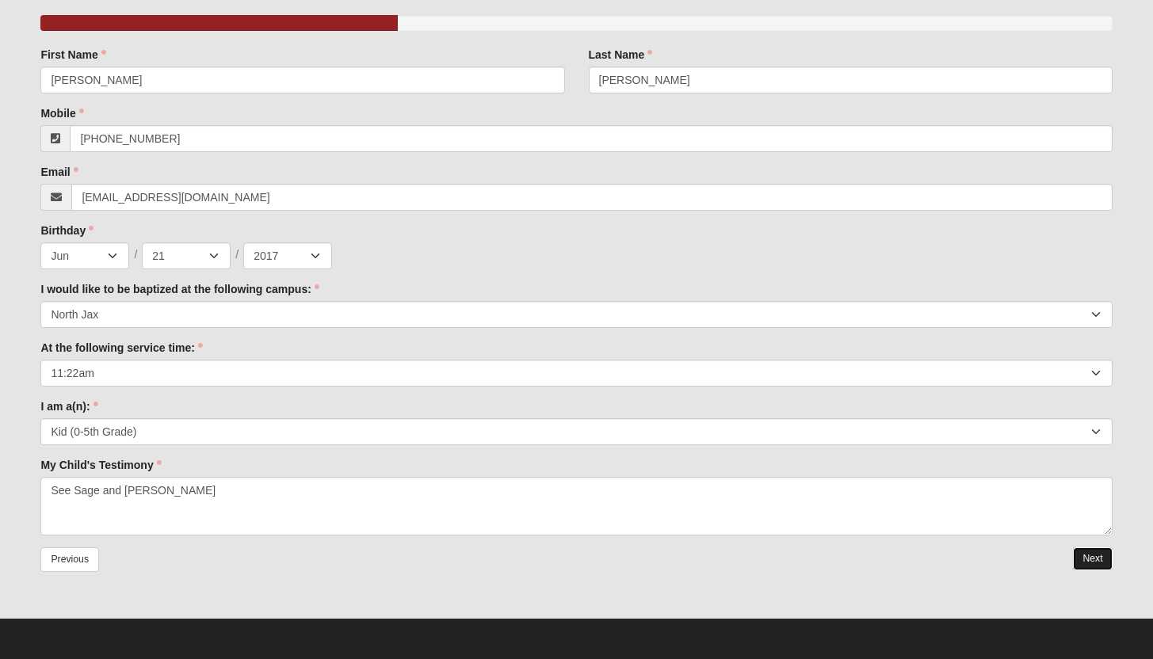
click at [1101, 564] on link "Next" at bounding box center [1092, 559] width 39 height 23
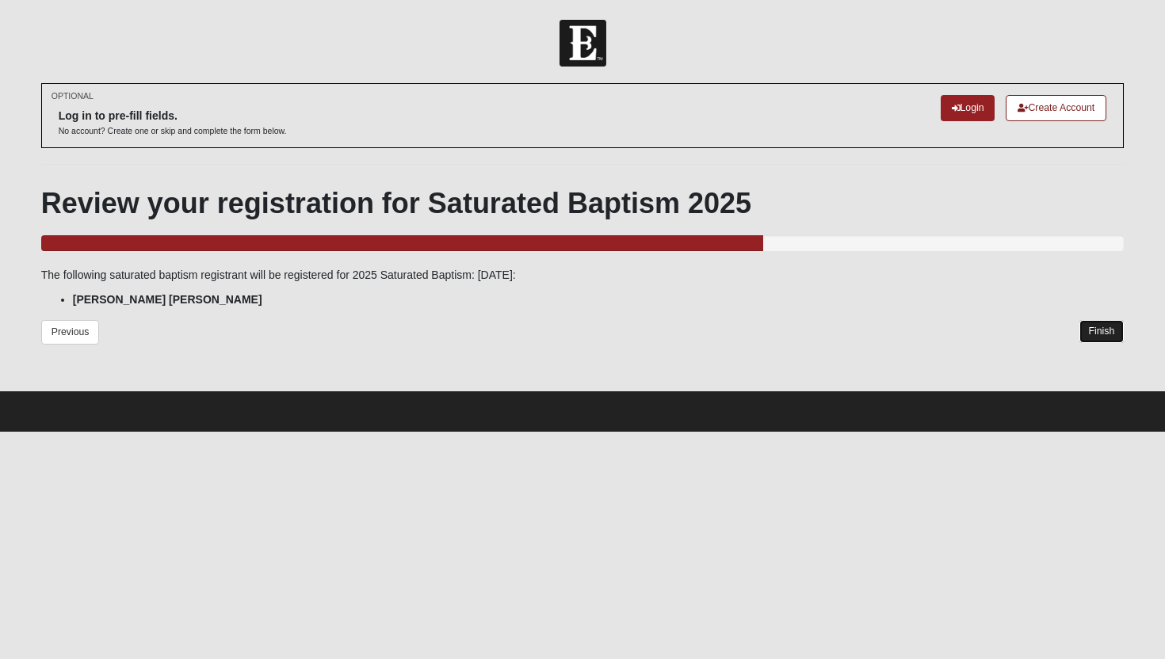
click at [1097, 337] on link "Finish" at bounding box center [1101, 331] width 45 height 23
